Goal: Information Seeking & Learning: Learn about a topic

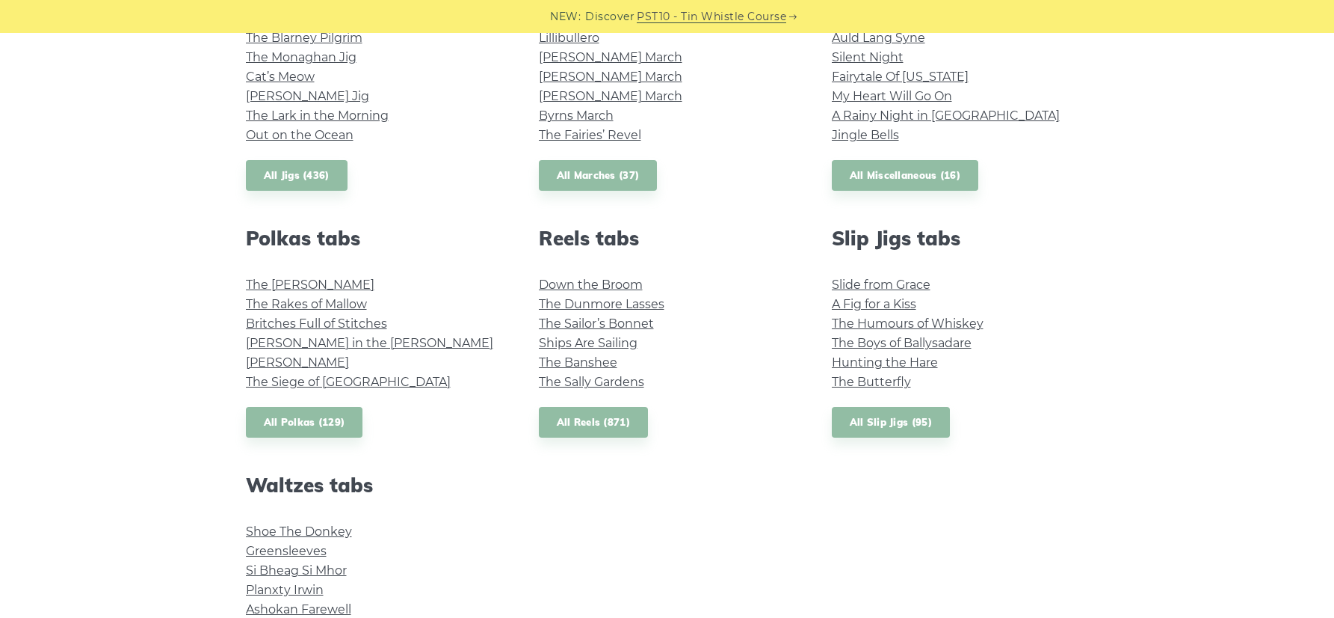
scroll to position [910, 0]
click at [561, 287] on link "Down the Broom" at bounding box center [591, 285] width 104 height 14
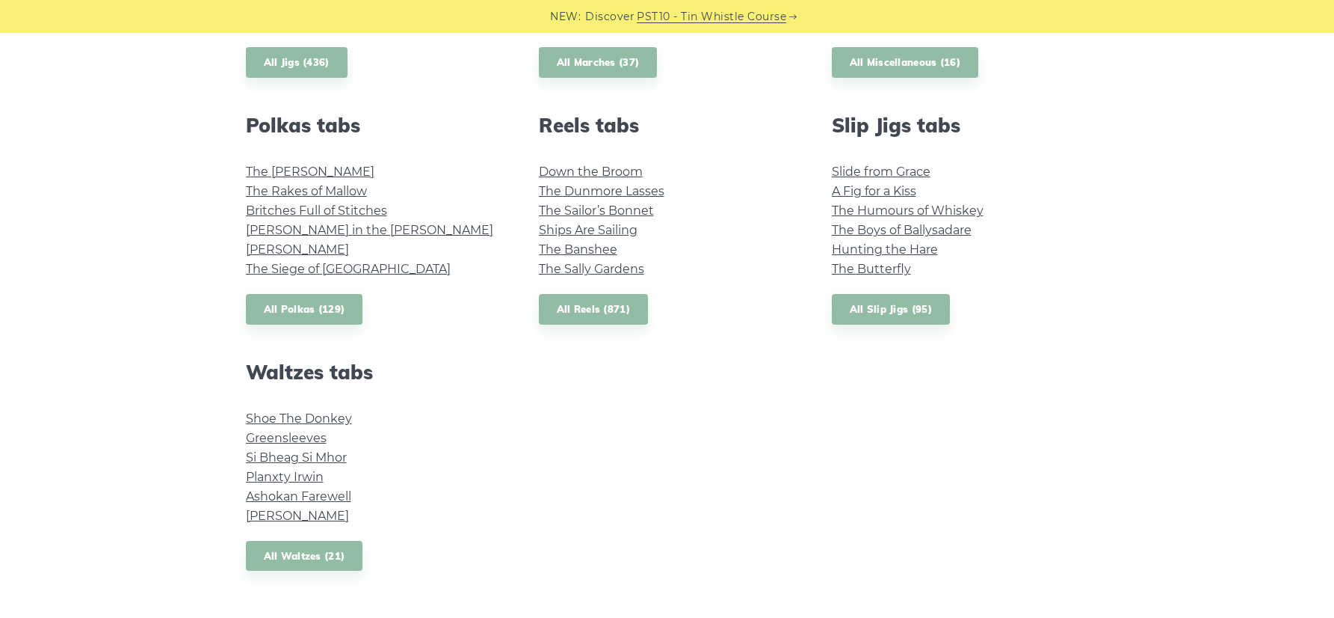
scroll to position [1033, 0]
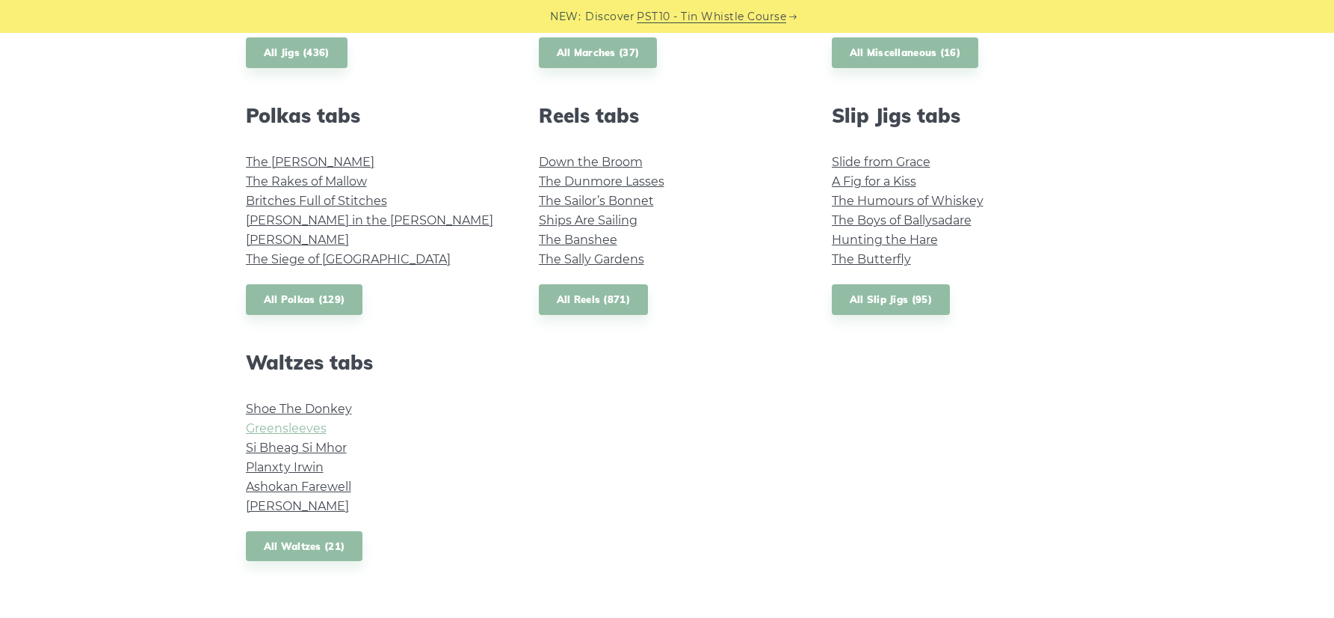
click at [292, 431] on link "Greensleeves" at bounding box center [286, 428] width 81 height 14
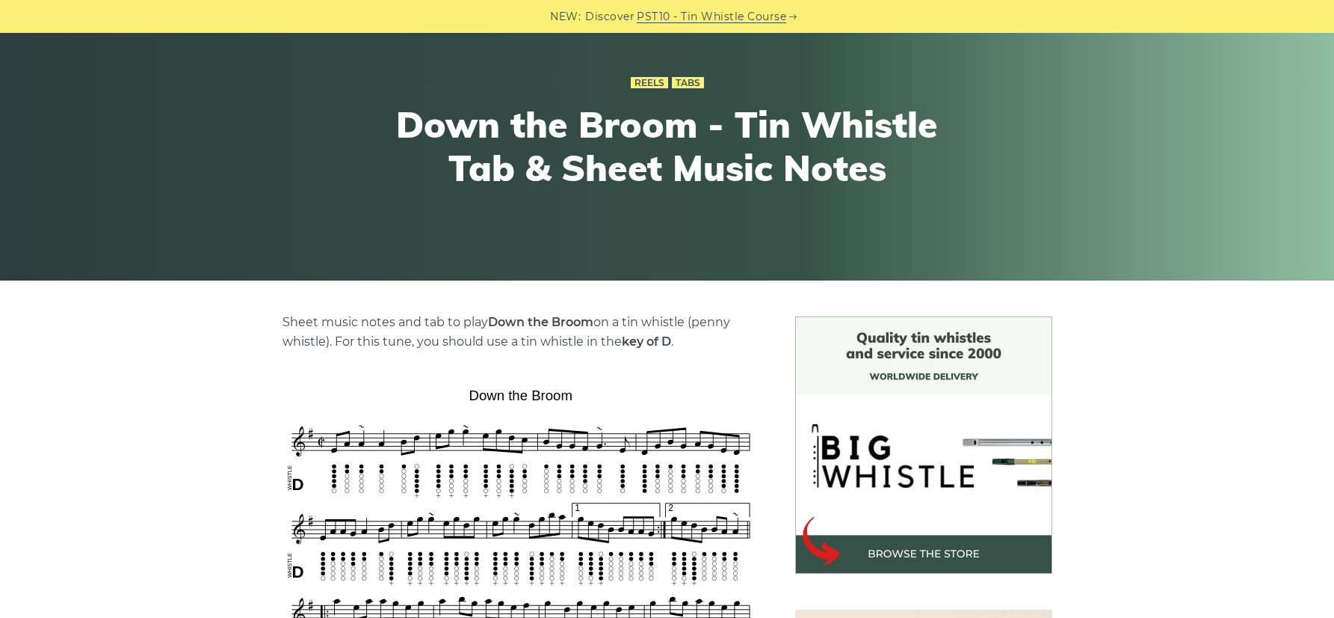
scroll to position [363, 0]
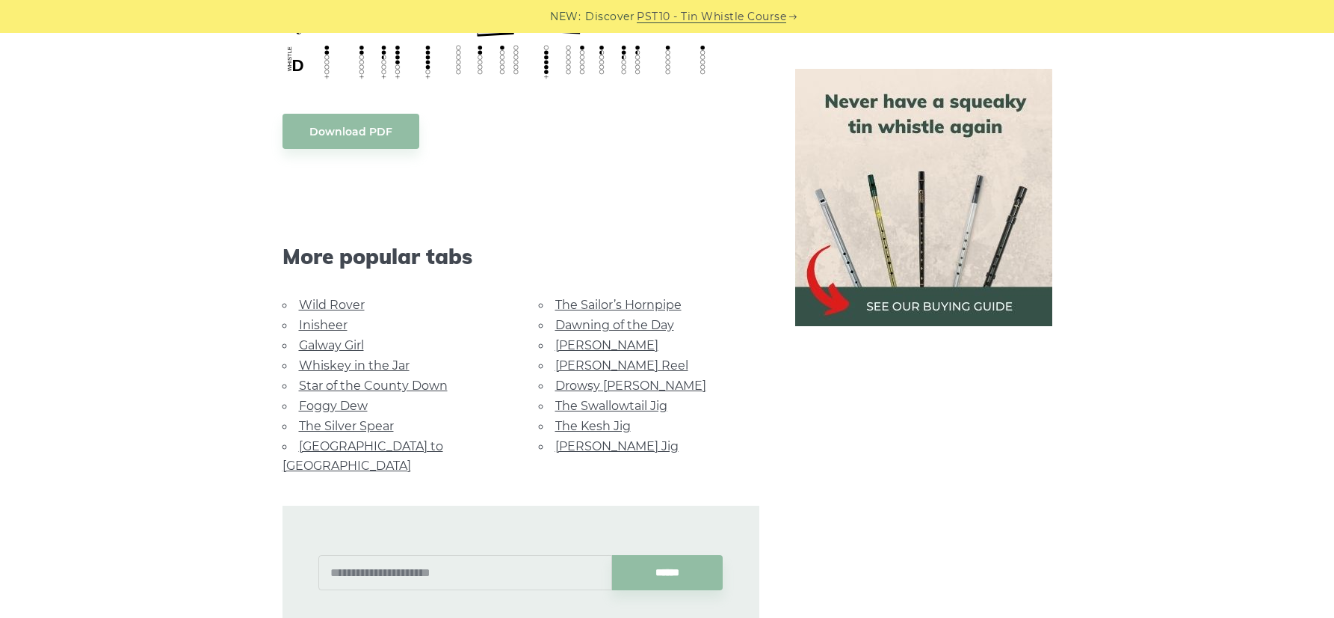
scroll to position [813, 0]
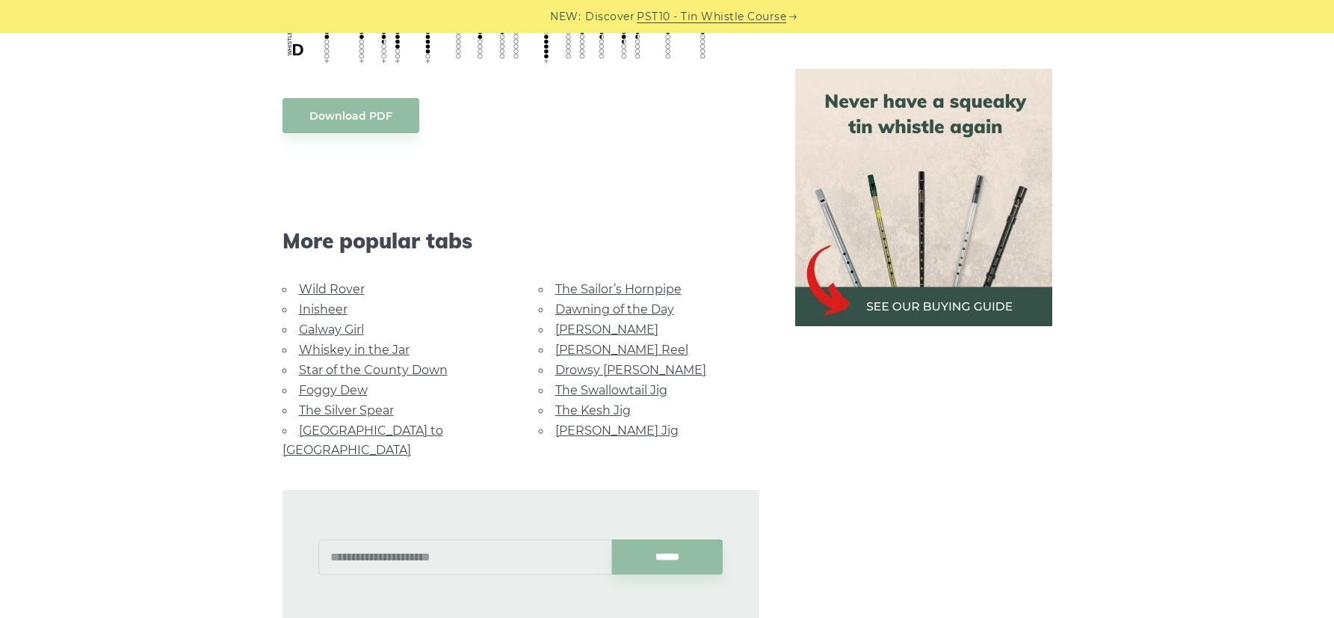
click at [587, 324] on link "[PERSON_NAME]" at bounding box center [606, 329] width 103 height 14
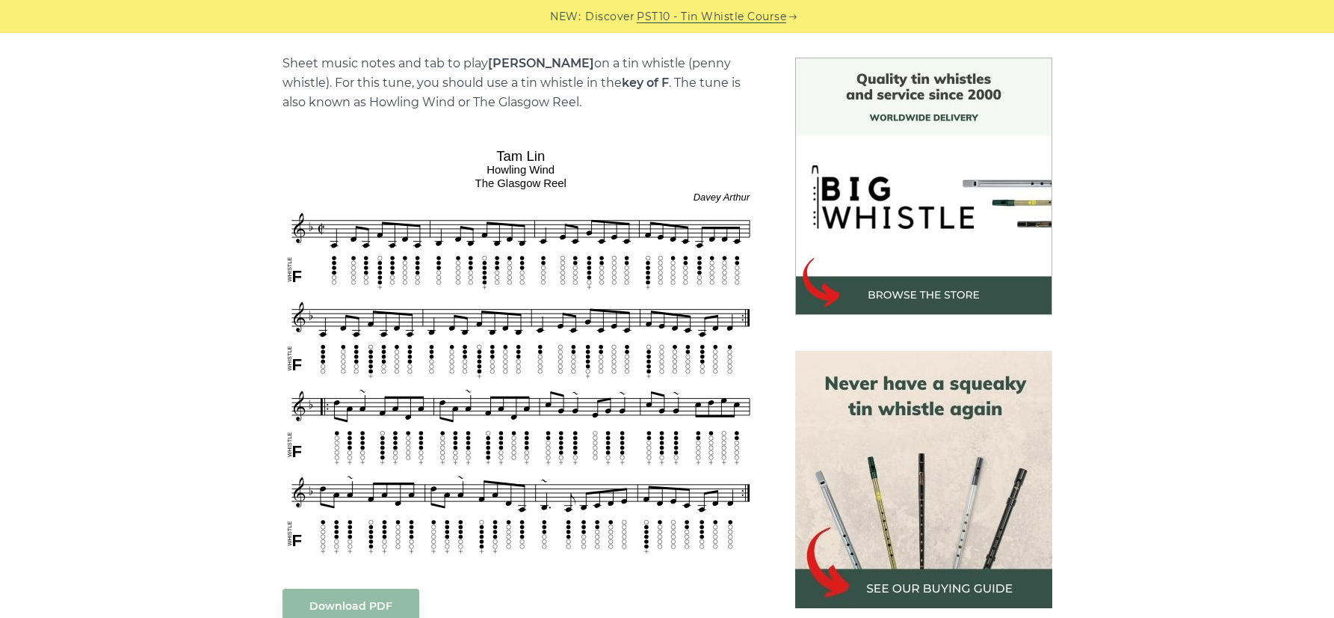
scroll to position [375, 0]
